Goal: Task Accomplishment & Management: Complete application form

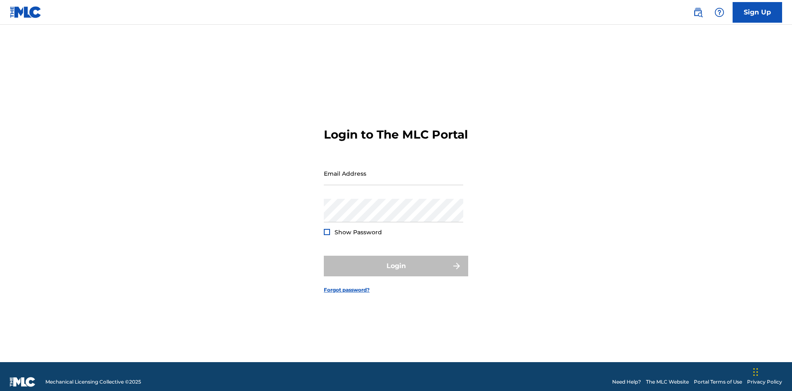
scroll to position [11, 0]
click at [757, 12] on link "Sign Up" at bounding box center [756, 12] width 49 height 21
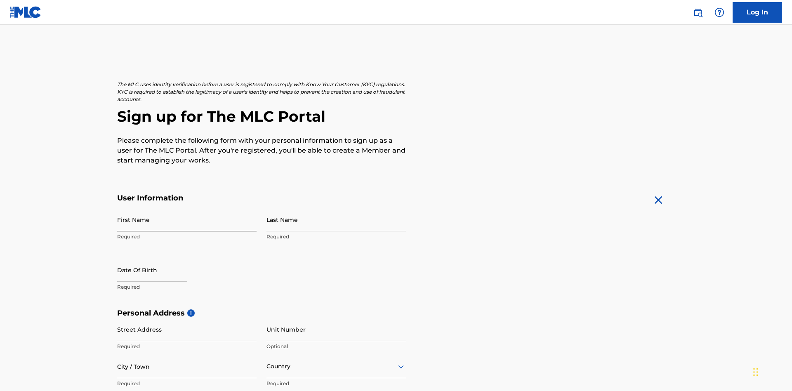
click at [187, 208] on input "First Name" at bounding box center [186, 220] width 139 height 24
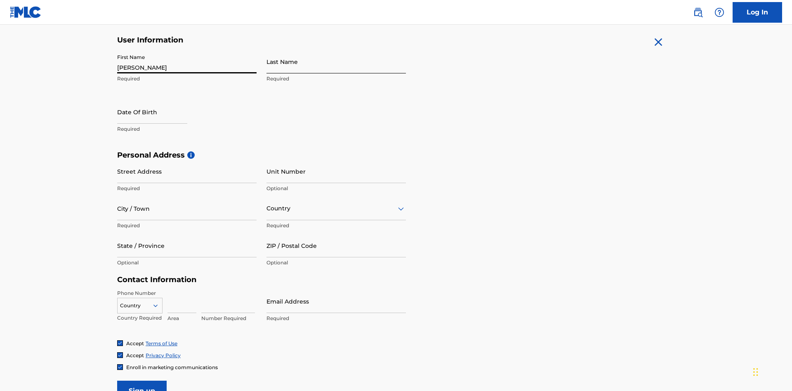
type input "[PERSON_NAME]"
click at [336, 61] on input "Last Name" at bounding box center [335, 62] width 139 height 24
type input "Ribble"
click at [159, 100] on input "text" at bounding box center [152, 112] width 70 height 24
select select "8"
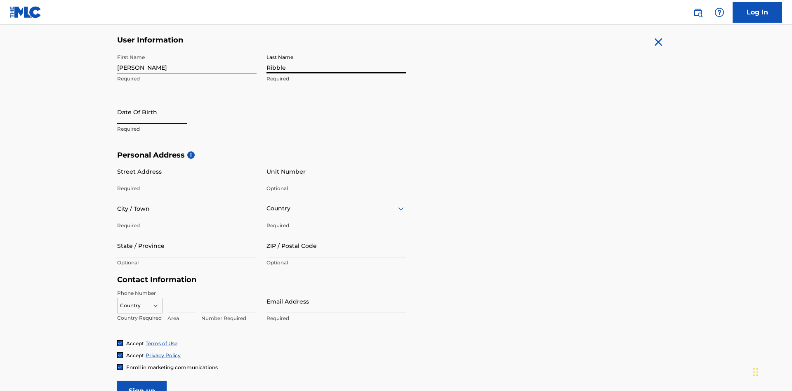
select select "2025"
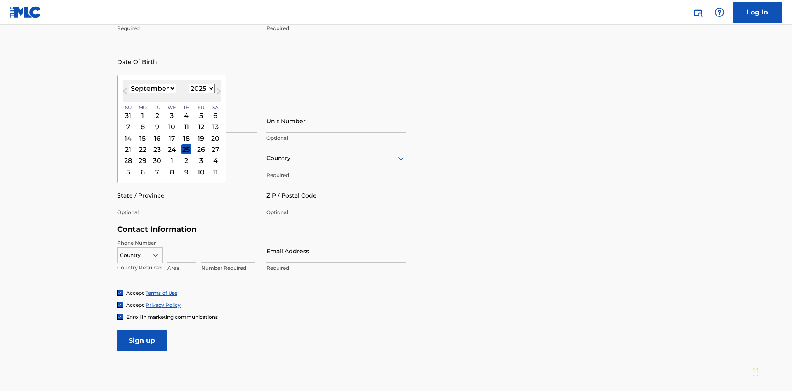
click at [152, 88] on select "January February March April May June July August September October November De…" at bounding box center [152, 88] width 47 height 9
select select "0"
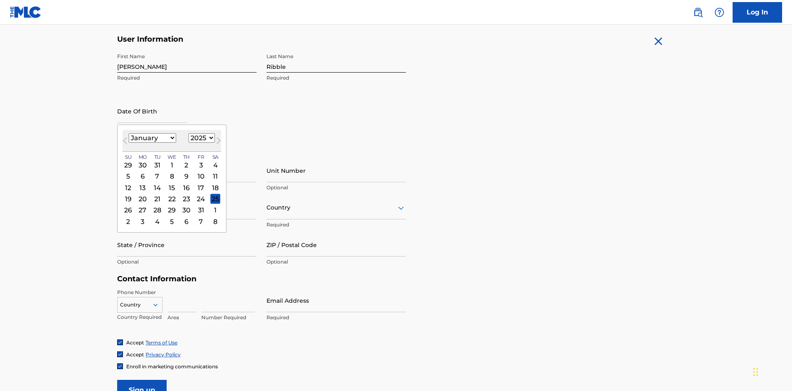
click at [200, 138] on select "1900 1901 1902 1903 1904 1905 1906 1907 1908 1909 1910 1911 1912 1913 1914 1915…" at bounding box center [201, 137] width 26 height 9
select select "1985"
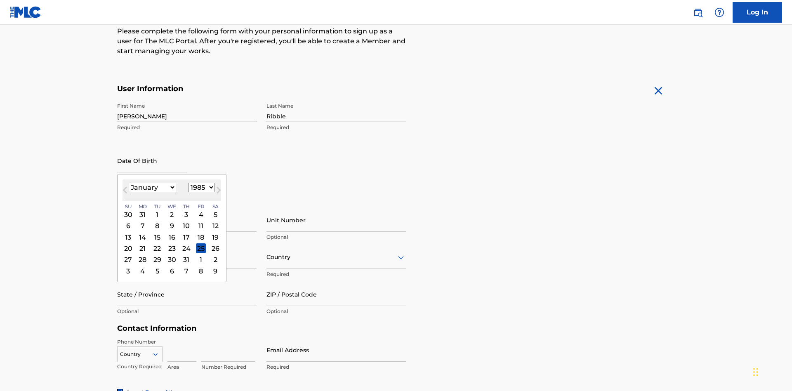
click at [200, 187] on select "1900 1901 1902 1903 1904 1905 1906 1907 1908 1909 1910 1911 1912 1913 1914 1915…" at bounding box center [201, 187] width 26 height 9
click at [157, 221] on div "8" at bounding box center [157, 226] width 10 height 10
type input "January 8 1985"
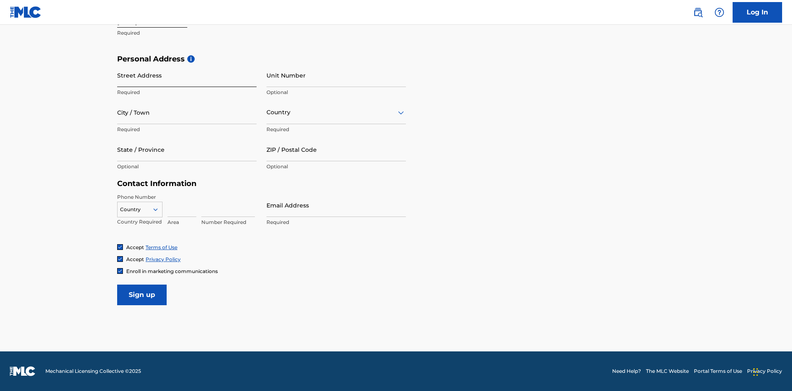
click at [187, 75] on input "Street Address" at bounding box center [186, 75] width 139 height 24
type input "9909 Elks Run Rd"
click at [187, 112] on input "City / Town" at bounding box center [186, 113] width 139 height 24
type input "Roseville"
click at [267, 112] on input "text" at bounding box center [267, 112] width 2 height 9
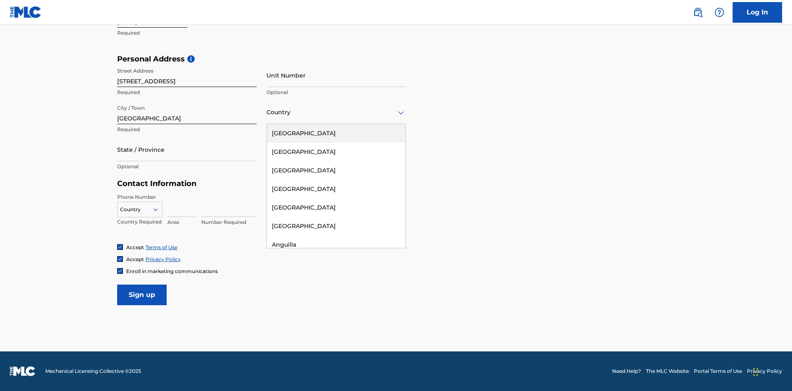
click at [336, 133] on div "United States" at bounding box center [336, 133] width 139 height 19
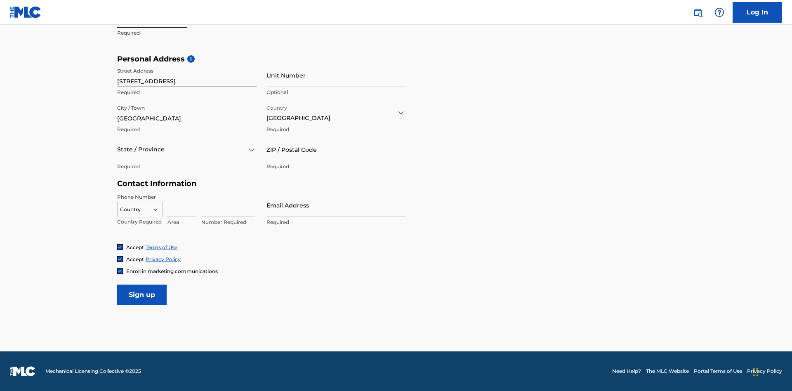
click at [187, 149] on div at bounding box center [186, 149] width 139 height 10
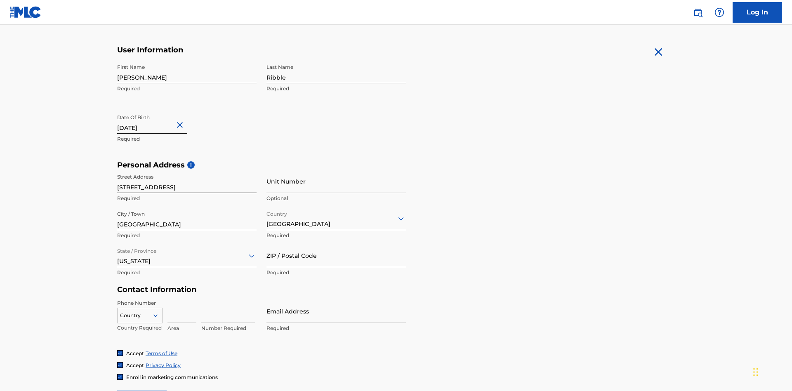
click at [336, 244] on input "ZIP / Postal Code" at bounding box center [335, 256] width 139 height 24
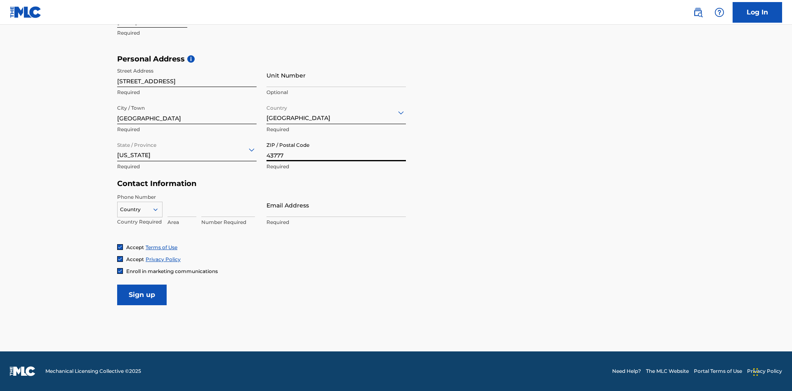
type input "43777"
click at [159, 209] on icon at bounding box center [155, 209] width 7 height 7
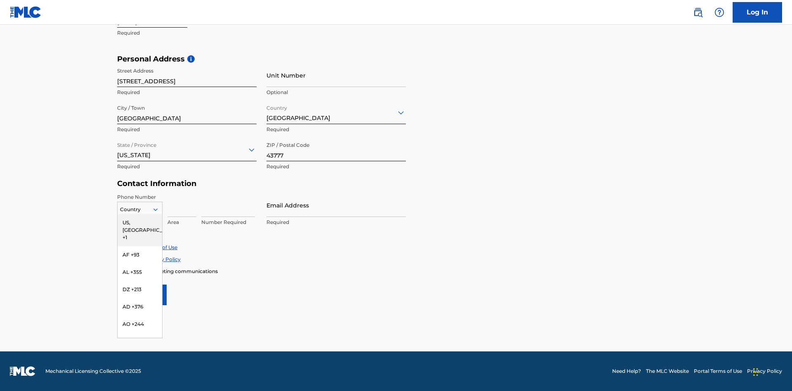
click at [140, 222] on div "US, CA +1" at bounding box center [140, 230] width 45 height 32
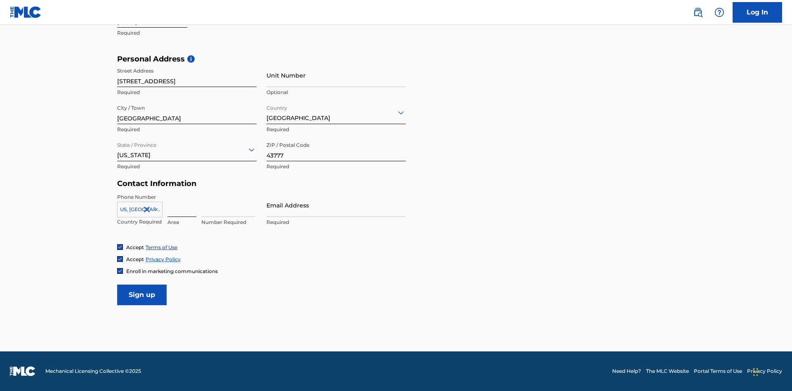
click at [182, 205] on input at bounding box center [181, 205] width 29 height 24
type input "740"
click at [228, 205] on input at bounding box center [228, 205] width 54 height 24
type input "8086351"
click at [336, 205] on input "Email Address" at bounding box center [335, 205] width 139 height 24
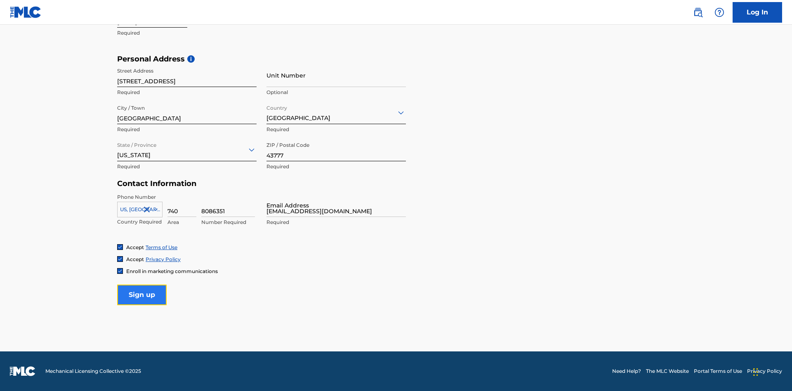
click at [142, 294] on input "Sign up" at bounding box center [141, 295] width 49 height 21
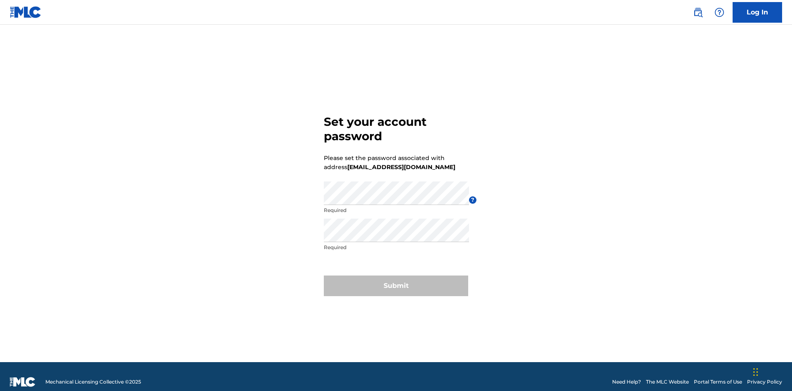
scroll to position [11, 0]
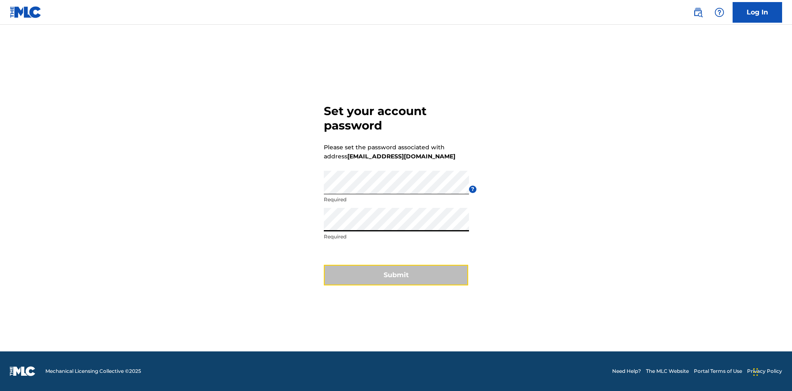
click at [396, 280] on button "Submit" at bounding box center [396, 275] width 144 height 21
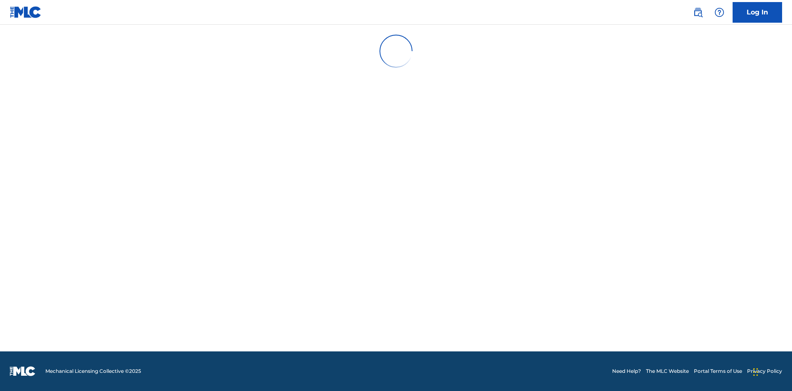
scroll to position [0, 0]
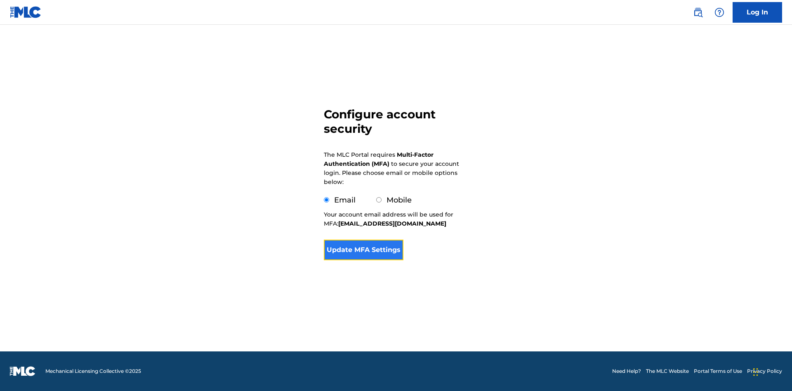
click at [363, 260] on button "Update MFA Settings" at bounding box center [364, 250] width 80 height 21
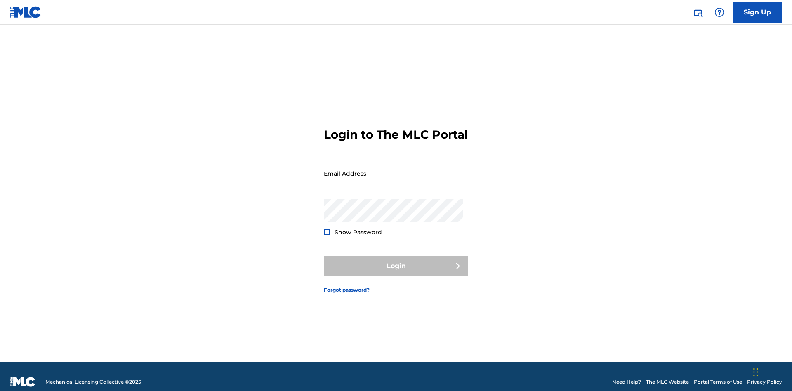
scroll to position [11, 0]
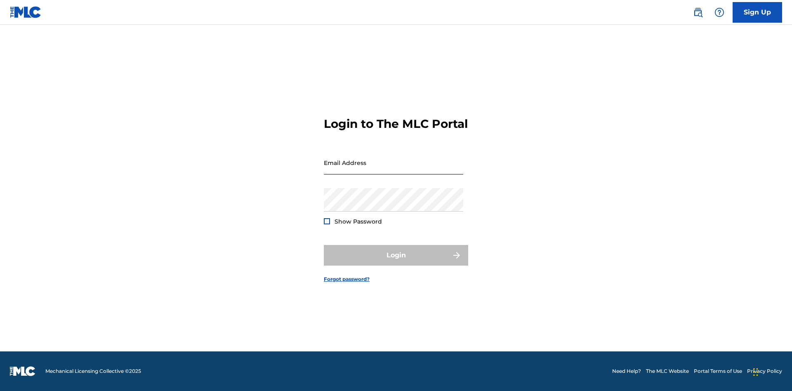
click at [393, 169] on input "Email Address" at bounding box center [393, 163] width 139 height 24
type input "[EMAIL_ADDRESS][DOMAIN_NAME]"
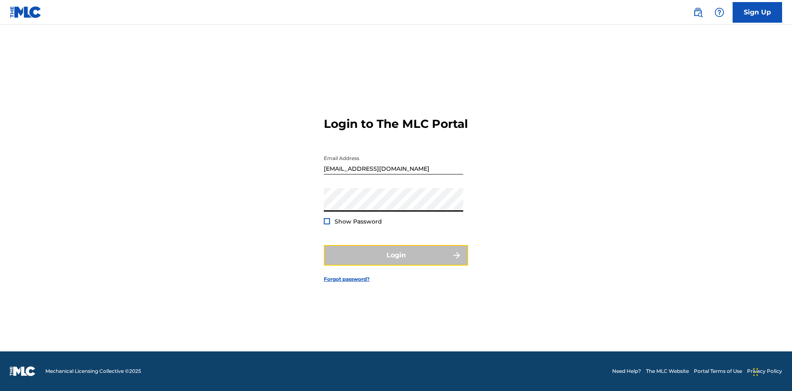
click at [396, 262] on button "Login" at bounding box center [396, 255] width 144 height 21
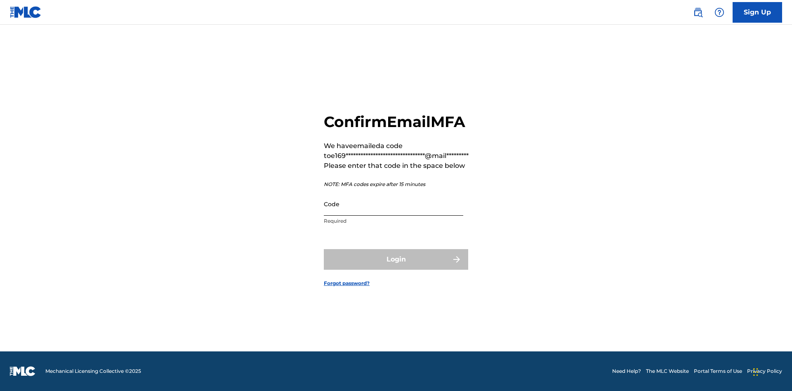
click at [393, 204] on input "Code" at bounding box center [393, 204] width 139 height 24
type input "656916"
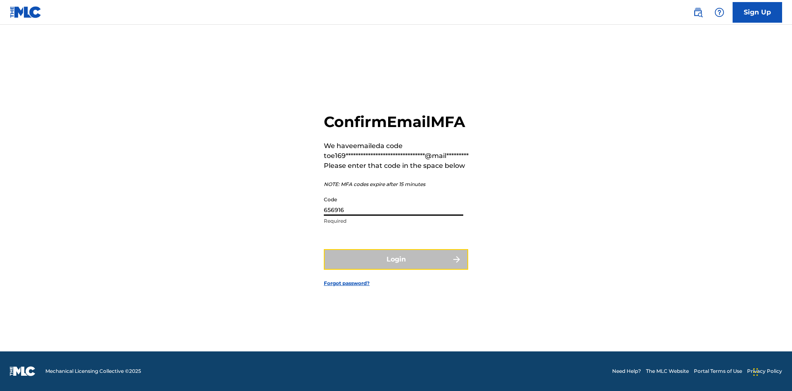
click at [396, 259] on button "Login" at bounding box center [396, 259] width 144 height 21
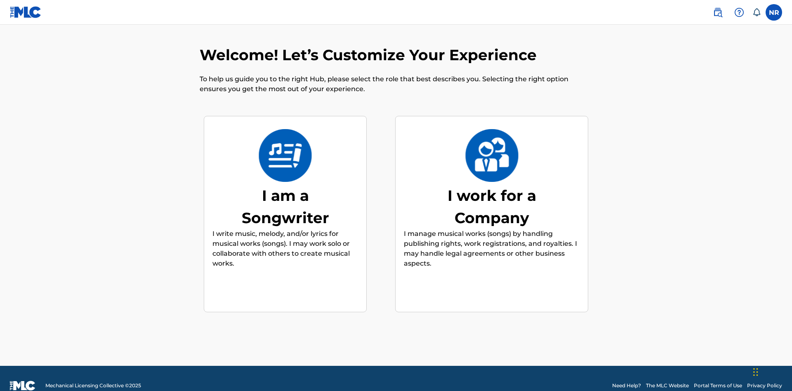
click at [285, 192] on div "I am a Songwriter" at bounding box center [285, 206] width 124 height 45
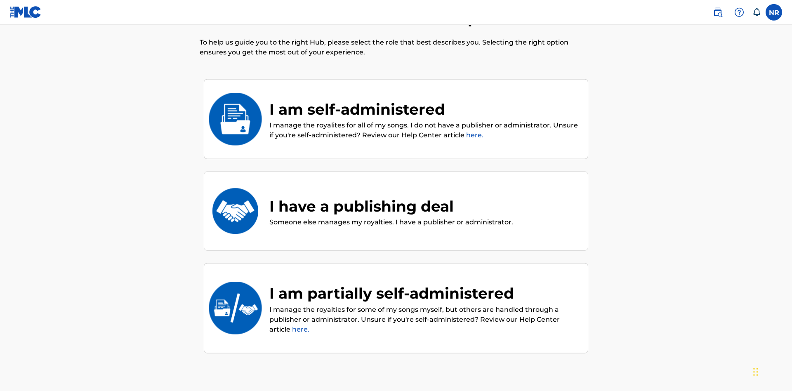
scroll to position [37, 0]
